Goal: Check status: Check status

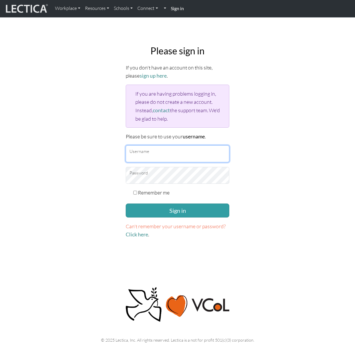
type input "tchudy"
click at [144, 193] on label "Remember me" at bounding box center [154, 193] width 32 height 8
click at [137, 193] on input "Remember me" at bounding box center [135, 193] width 4 height 4
checkbox input "true"
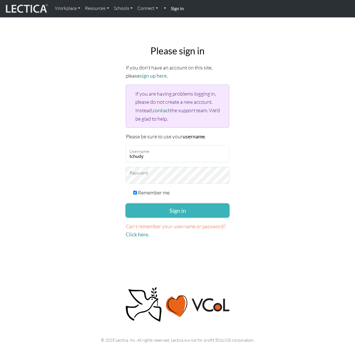
click at [151, 208] on button "Sign in" at bounding box center [178, 211] width 104 height 14
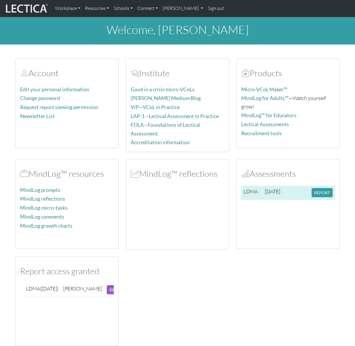
click at [265, 189] on span "2025-08-10" at bounding box center [272, 191] width 15 height 6
click at [319, 191] on button "REPORT" at bounding box center [322, 192] width 21 height 9
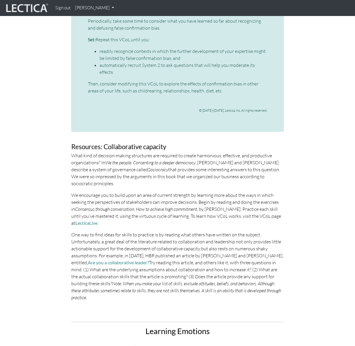
scroll to position [2107, 0]
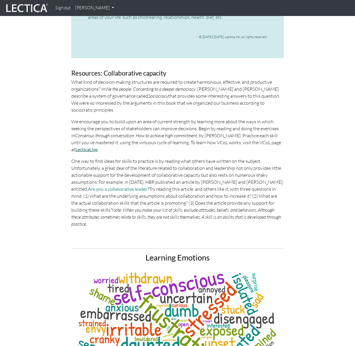
click at [89, 147] on link "LecticaLive" at bounding box center [86, 150] width 22 height 6
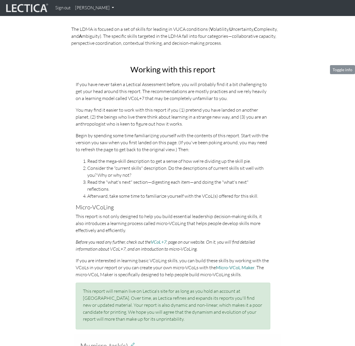
scroll to position [175, 0]
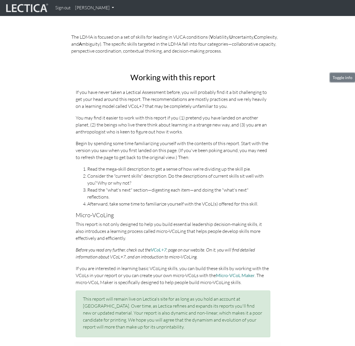
click at [346, 76] on button "Toggle info" at bounding box center [342, 77] width 25 height 9
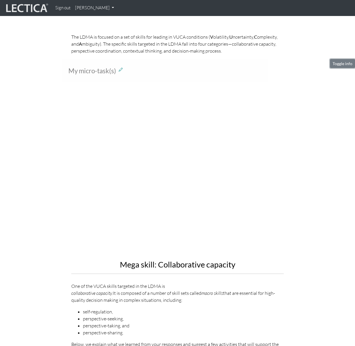
click at [342, 64] on button "Toggle info" at bounding box center [342, 63] width 25 height 9
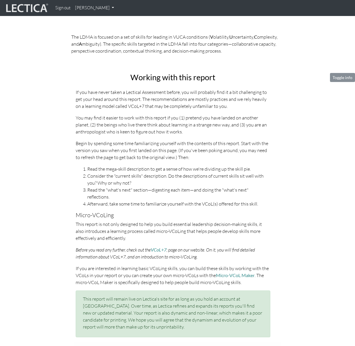
click at [197, 99] on p "If you have never taken a Lectical Assessment before, you will probably find it…" at bounding box center [173, 99] width 195 height 21
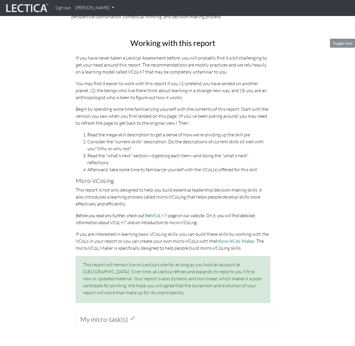
scroll to position [209, 0]
click at [343, 41] on button "Toggle info" at bounding box center [342, 42] width 25 height 9
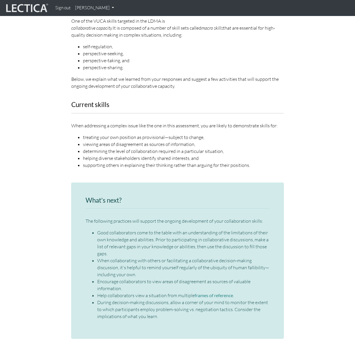
scroll to position [441, 0]
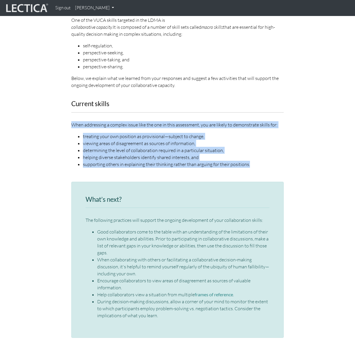
drag, startPoint x: 71, startPoint y: 117, endPoint x: 276, endPoint y: 155, distance: 208.9
click at [276, 155] on div "Current skills When addressing a complex issue like the one in this assessment,…" at bounding box center [177, 137] width 221 height 74
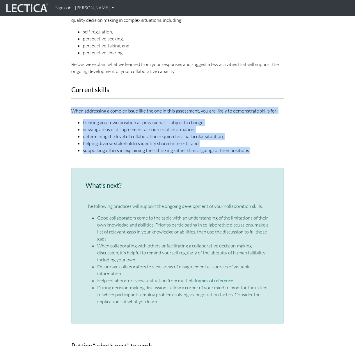
scroll to position [456, 0]
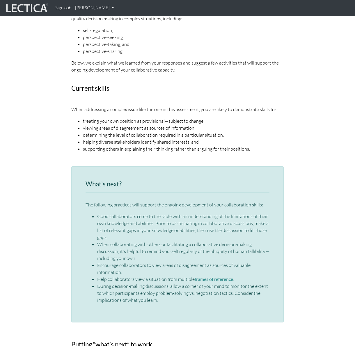
drag, startPoint x: 79, startPoint y: 128, endPoint x: 237, endPoint y: 129, distance: 157.7
click at [237, 132] on li "determining the level of collaboration required in a particular situation," at bounding box center [183, 135] width 201 height 7
drag, startPoint x: 90, startPoint y: 121, endPoint x: 206, endPoint y: 123, distance: 116.7
click at [206, 122] on ul "treating your own position as provisional—subject to change, viewing areas of d…" at bounding box center [177, 135] width 212 height 35
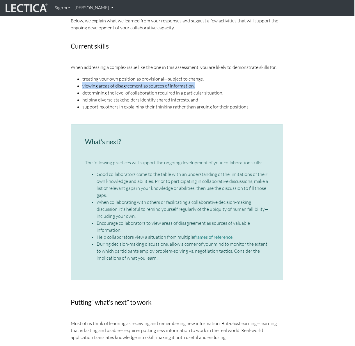
scroll to position [497, 1]
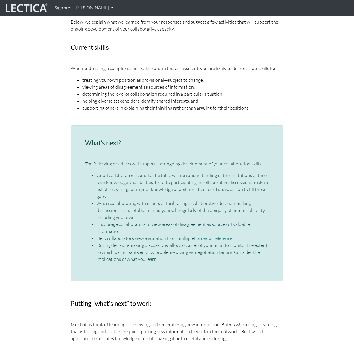
click at [79, 180] on div "What’s next? The following practices will support the ongoing development of yo…" at bounding box center [177, 203] width 212 height 157
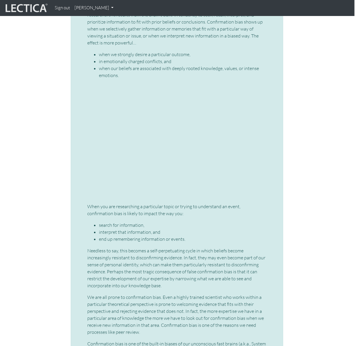
scroll to position [1061, 1]
